Goal: Information Seeking & Learning: Learn about a topic

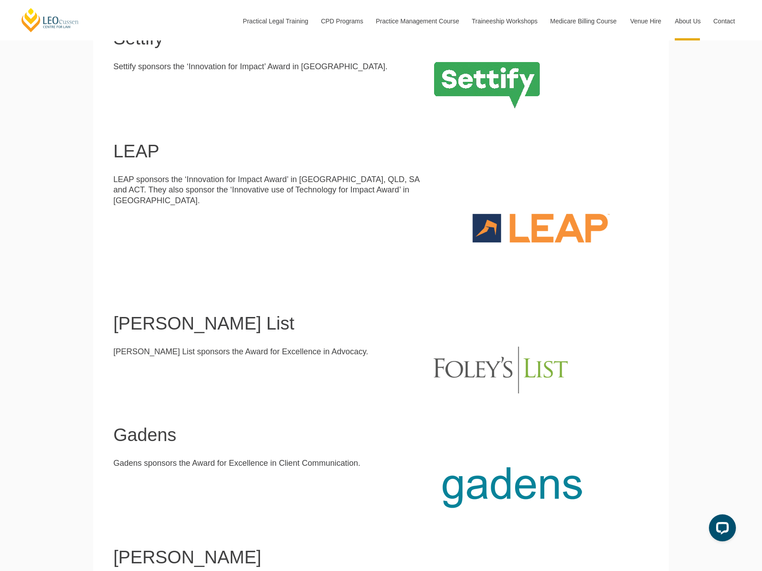
scroll to position [630, 0]
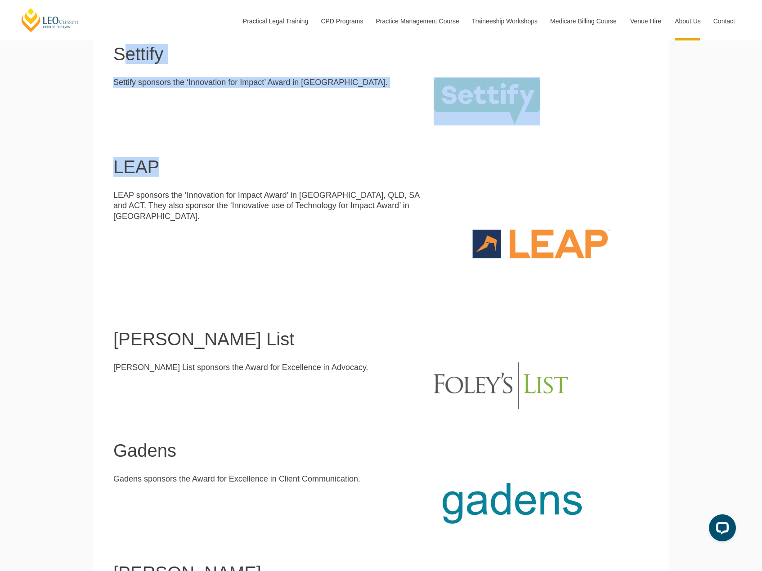
drag, startPoint x: 420, startPoint y: 126, endPoint x: 128, endPoint y: 64, distance: 298.0
click at [125, 56] on main "Our Partners [PERSON_NAME] gratefully acknowledges the following partners and p…" at bounding box center [381, 156] width 562 height 979
click at [136, 87] on p "Settify sponsors the ‘Innovation for Impact’ Award in [GEOGRAPHIC_DATA]." at bounding box center [266, 82] width 307 height 10
click at [293, 80] on p "Settify sponsors the ‘Innovation for Impact’ Award in [GEOGRAPHIC_DATA]." at bounding box center [266, 82] width 307 height 10
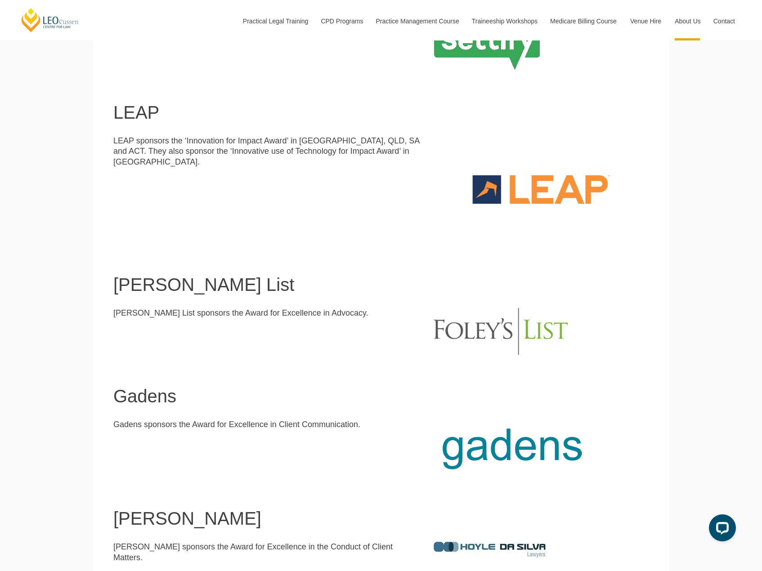
scroll to position [540, 0]
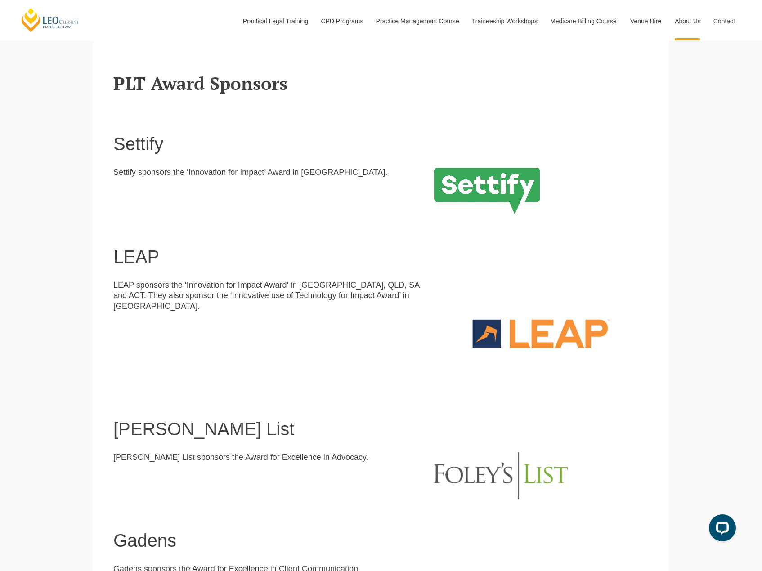
click at [143, 260] on h1 "LEAP" at bounding box center [380, 257] width 535 height 20
click at [223, 299] on p "LEAP sponsors the ‘Innovation for Impact Award’ in [GEOGRAPHIC_DATA], QLD, SA a…" at bounding box center [266, 295] width 307 height 31
drag, startPoint x: 465, startPoint y: 187, endPoint x: 458, endPoint y: 192, distance: 8.9
click at [464, 188] on img at bounding box center [486, 191] width 107 height 48
drag, startPoint x: 378, startPoint y: 296, endPoint x: 570, endPoint y: 344, distance: 198.3
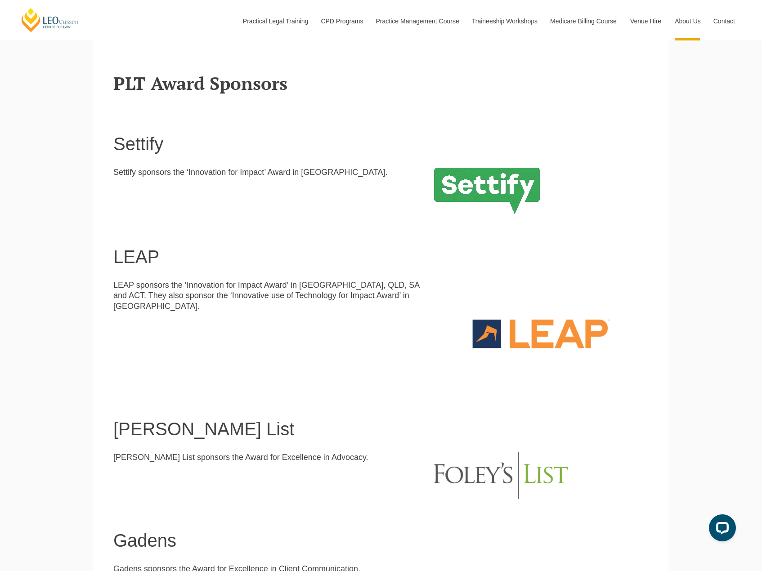
click at [426, 303] on div "LEAP sponsors the ‘Innovation for Impact Award’ in [GEOGRAPHIC_DATA], QLD, SA a…" at bounding box center [381, 333] width 549 height 107
click at [489, 489] on img at bounding box center [500, 475] width 134 height 47
click at [154, 426] on h1 "[PERSON_NAME] List" at bounding box center [380, 429] width 535 height 20
drag, startPoint x: 131, startPoint y: 247, endPoint x: 431, endPoint y: 286, distance: 302.9
click at [132, 248] on header "LEAP" at bounding box center [380, 240] width 535 height 51
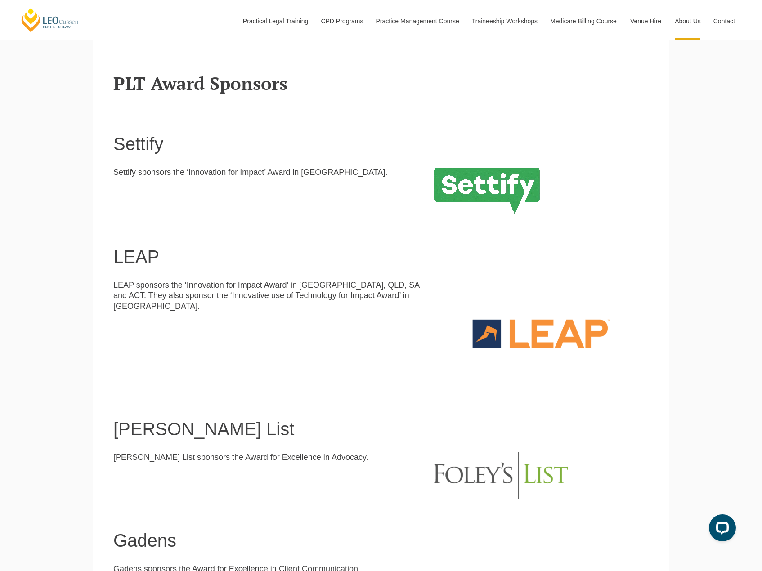
click at [612, 263] on h1 "LEAP" at bounding box center [380, 257] width 535 height 20
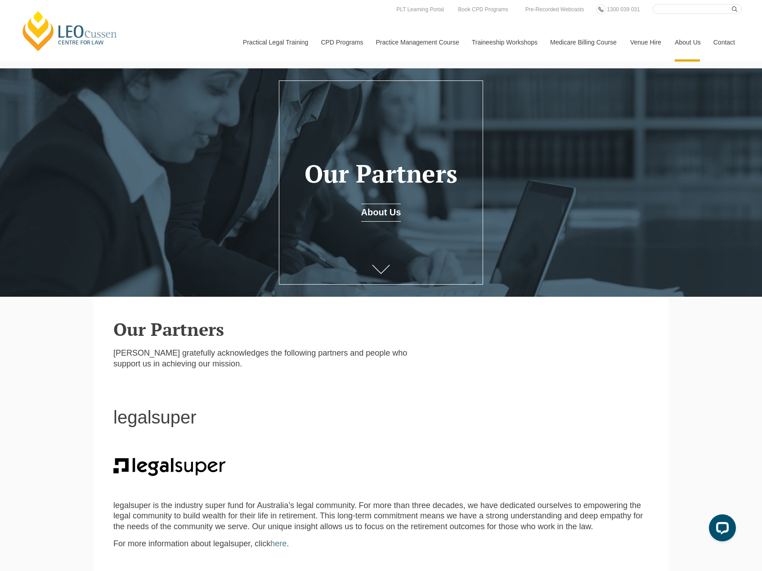
click at [540, 385] on header "legalsuper" at bounding box center [380, 401] width 535 height 51
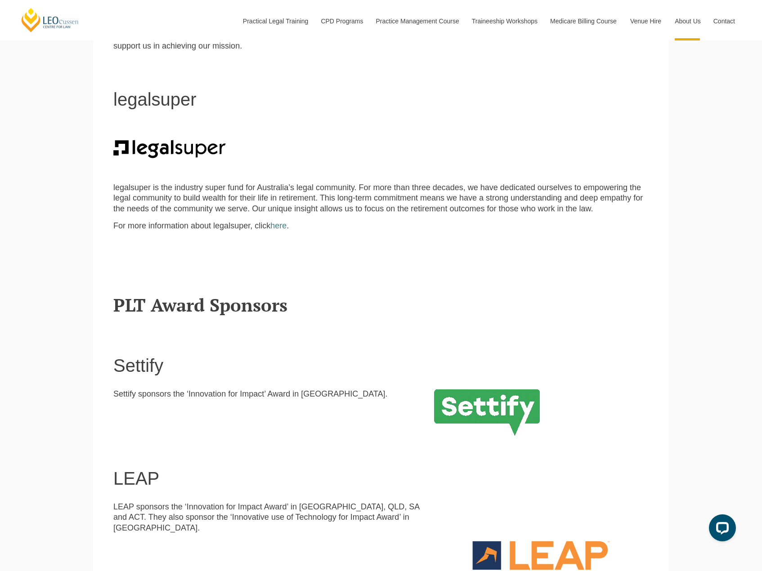
scroll to position [270, 0]
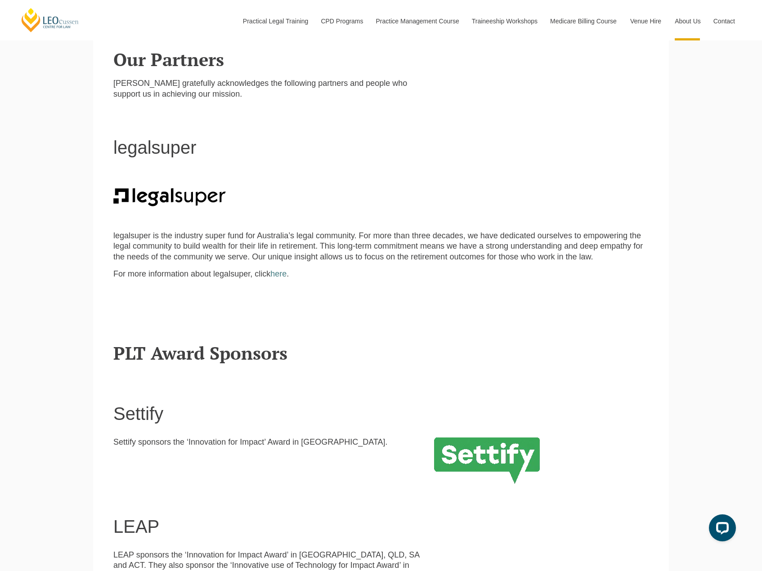
click at [154, 201] on img at bounding box center [169, 197] width 112 height 18
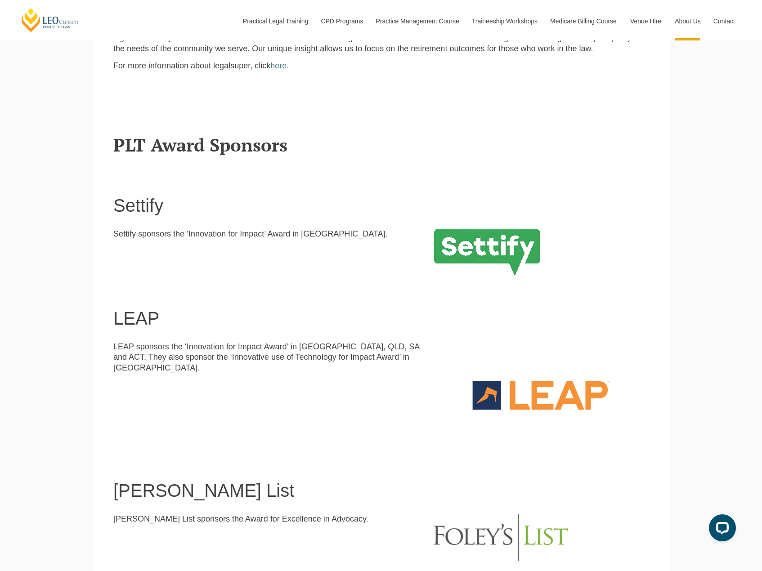
scroll to position [540, 0]
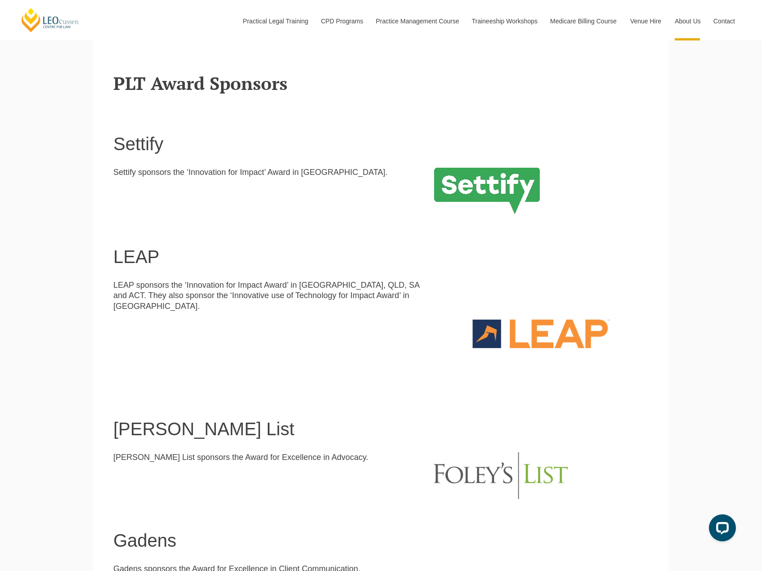
click at [131, 258] on h1 "LEAP" at bounding box center [380, 257] width 535 height 20
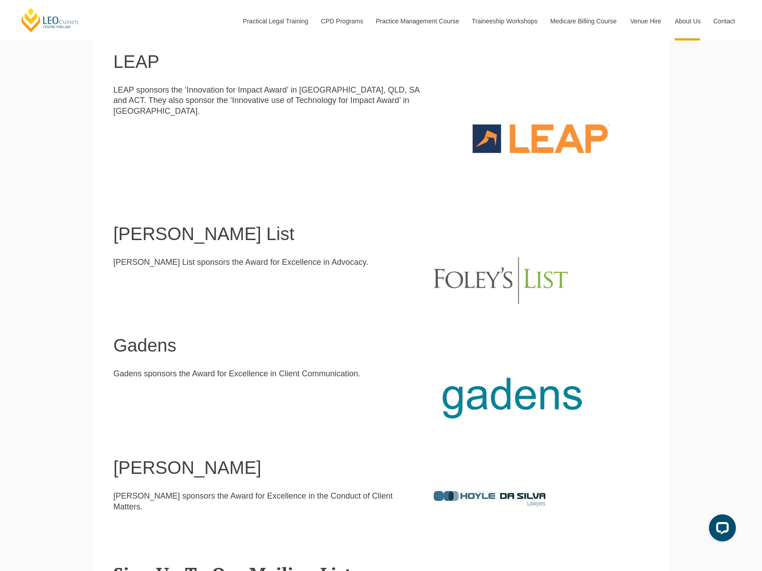
scroll to position [809, 0]
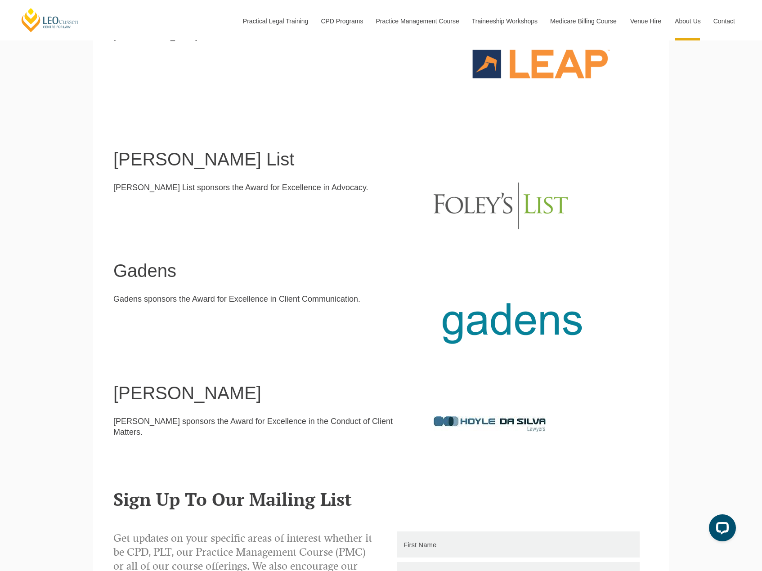
click at [483, 341] on img at bounding box center [511, 323] width 157 height 58
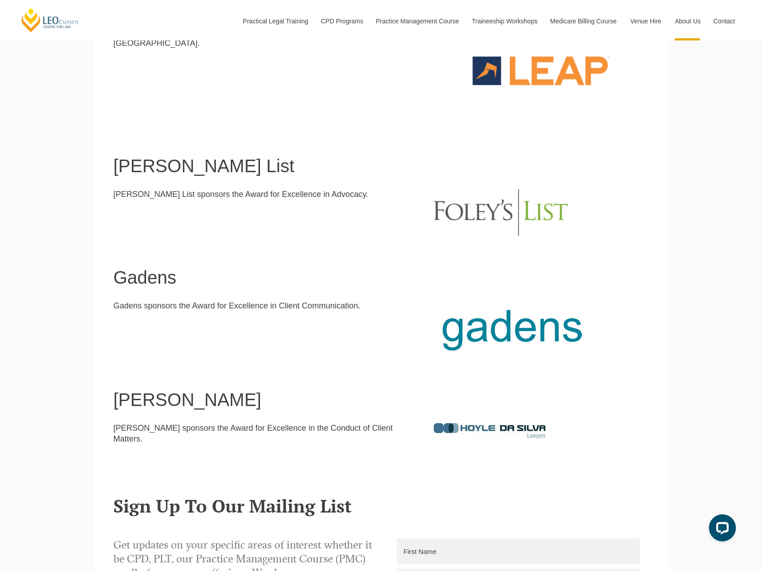
scroll to position [854, 0]
